Goal: Navigation & Orientation: Find specific page/section

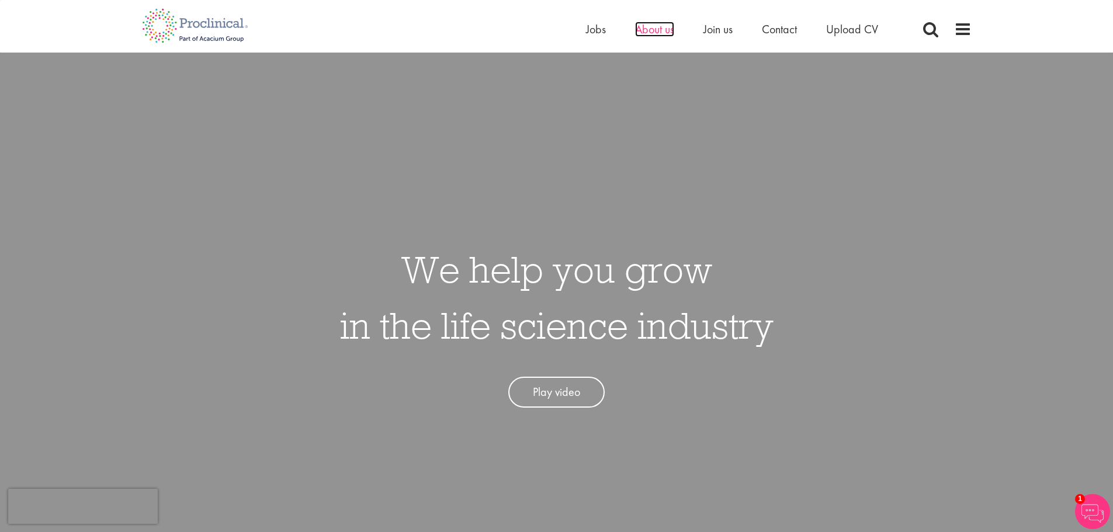
click at [660, 30] on span "About us" at bounding box center [654, 29] width 39 height 15
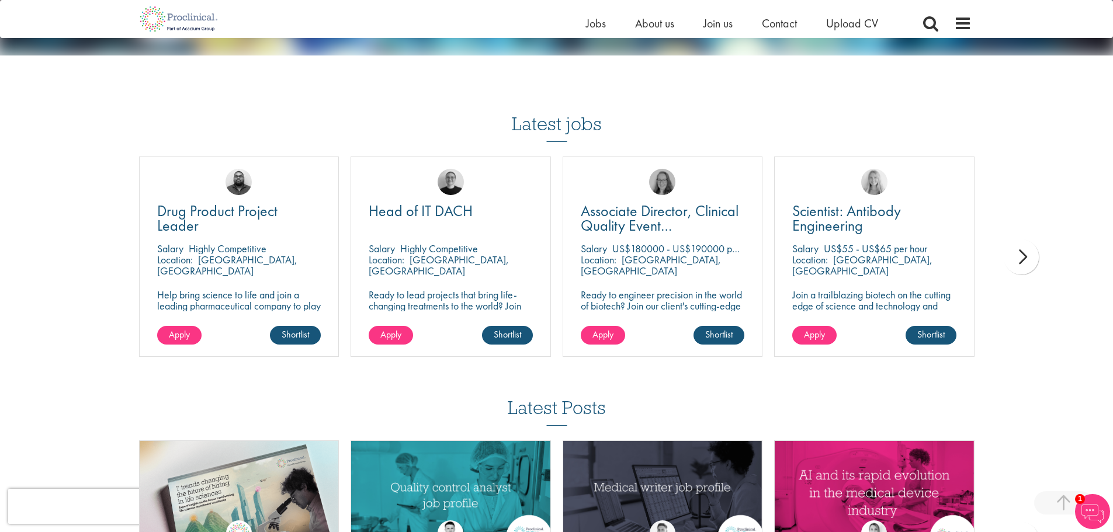
scroll to position [1996, 0]
drag, startPoint x: 1035, startPoint y: 269, endPoint x: 1025, endPoint y: 255, distance: 17.7
click at [1025, 255] on div "next" at bounding box center [1021, 256] width 35 height 35
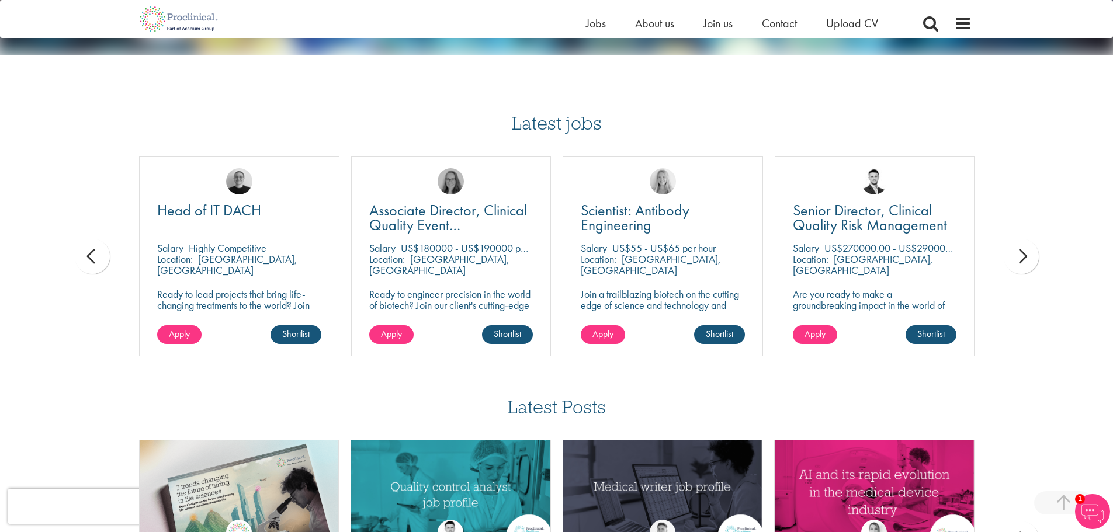
click at [1025, 255] on div "next" at bounding box center [1021, 256] width 35 height 35
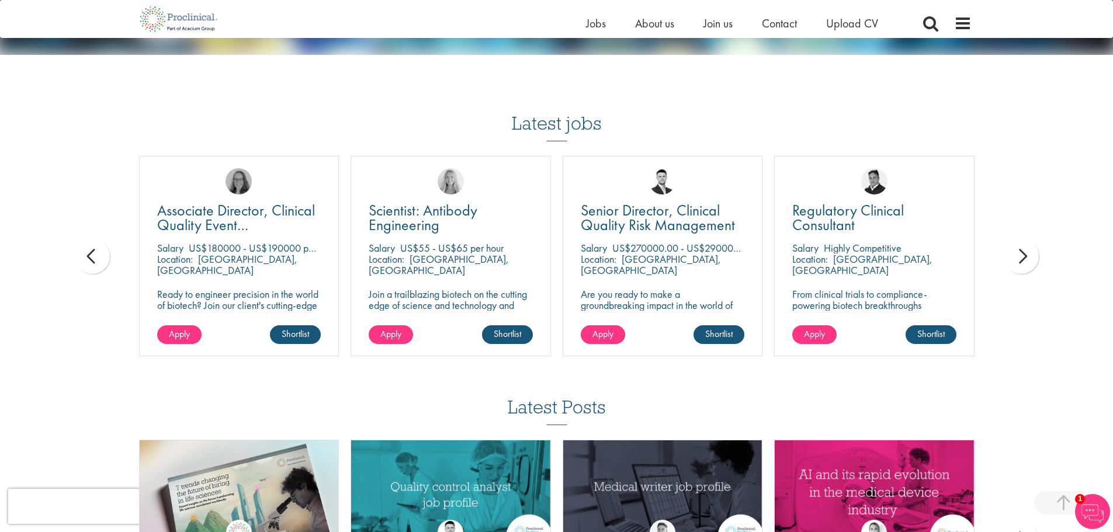
click at [1025, 255] on div "next" at bounding box center [1021, 256] width 35 height 35
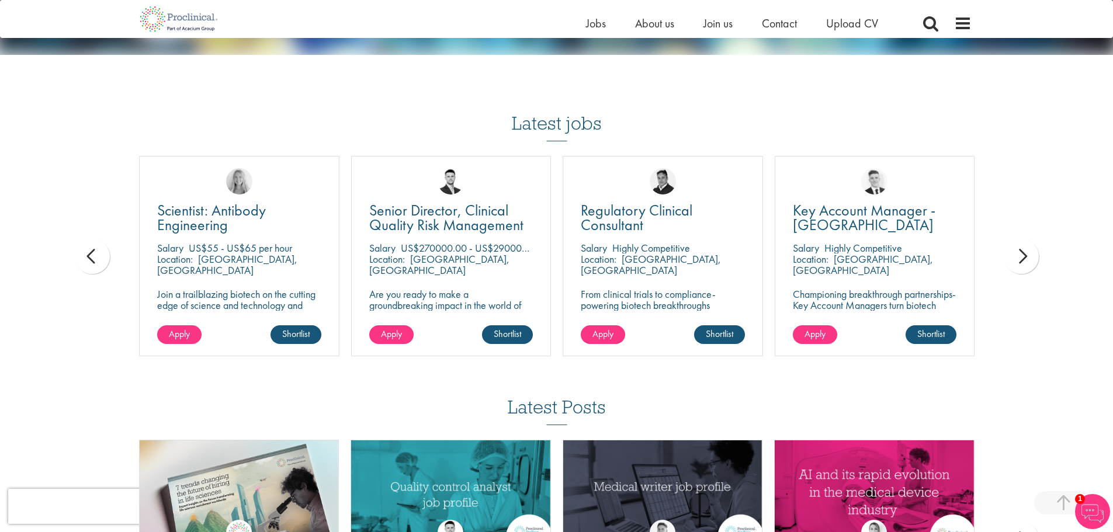
click at [1025, 255] on div "next" at bounding box center [1021, 256] width 35 height 35
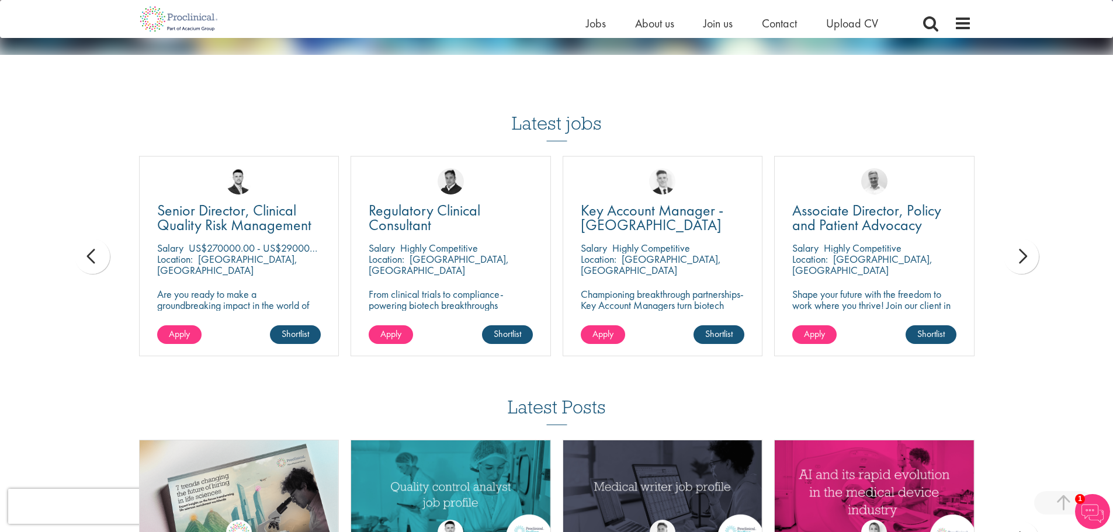
click at [1025, 255] on div "next" at bounding box center [1021, 256] width 35 height 35
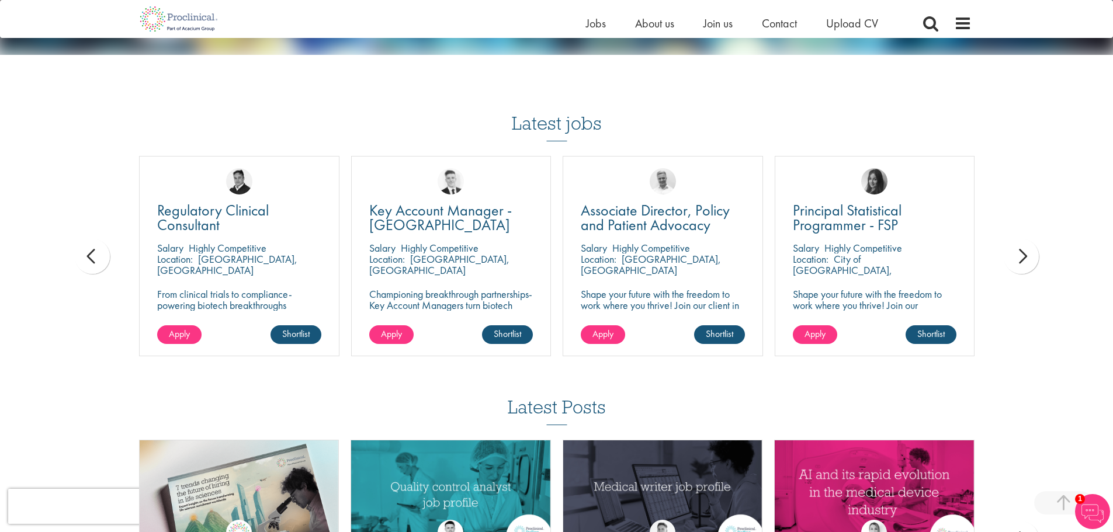
click at [1025, 255] on div "next" at bounding box center [1021, 256] width 35 height 35
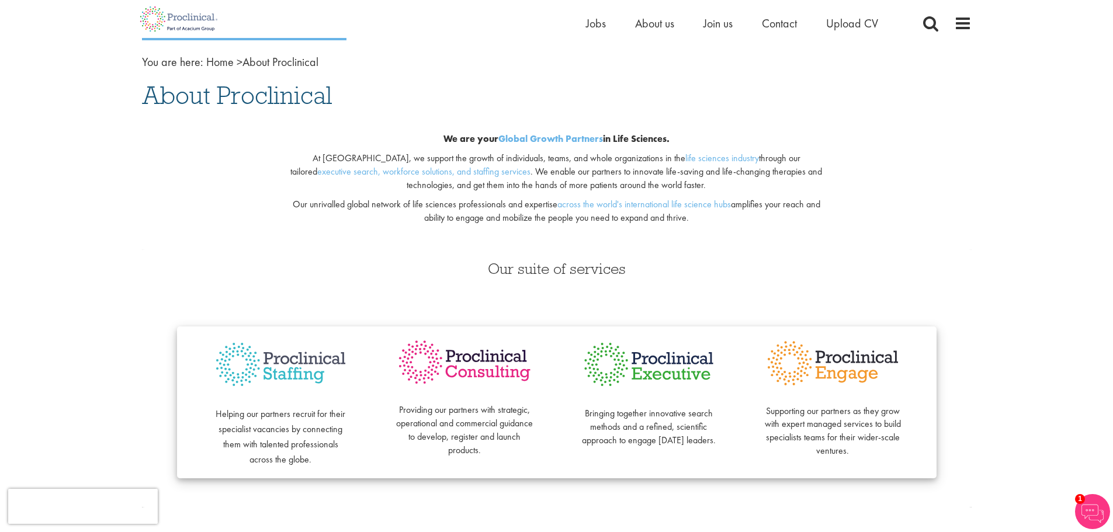
scroll to position [165, 0]
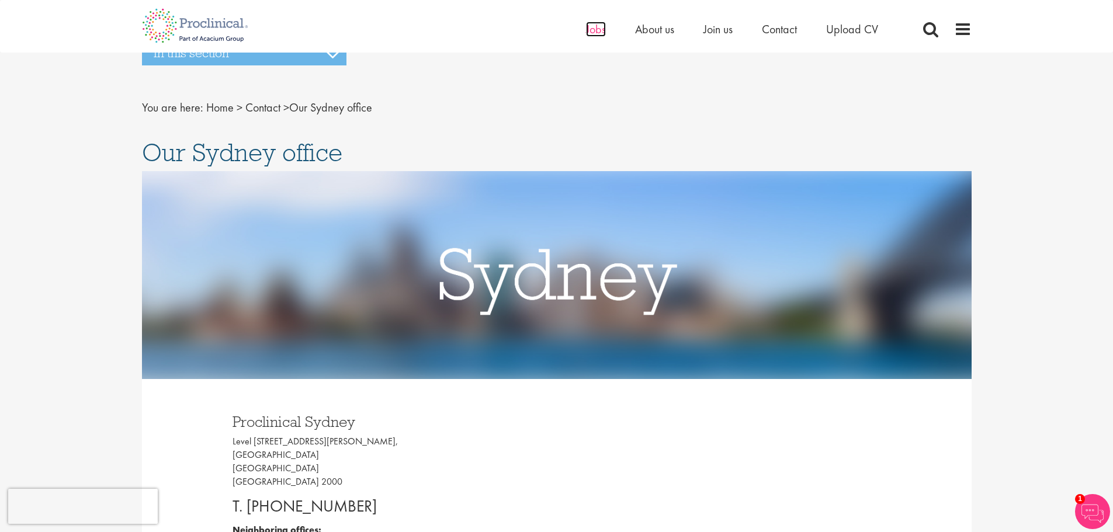
click at [589, 30] on span "Jobs" at bounding box center [596, 29] width 20 height 15
